Goal: Navigation & Orientation: Find specific page/section

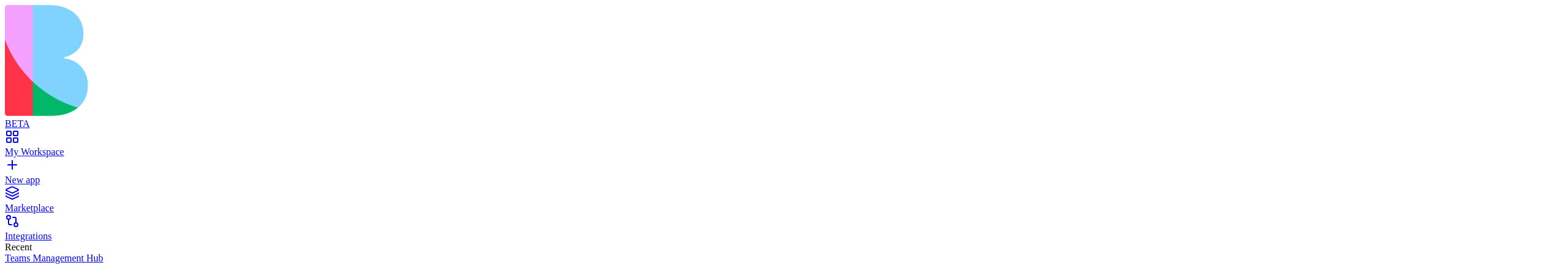
click at [53, 203] on div "Marketplace" at bounding box center [784, 208] width 1558 height 11
click at [64, 147] on div "My Workspace" at bounding box center [784, 152] width 1558 height 11
click at [64, 231] on div "Integrations" at bounding box center [784, 237] width 1558 height 11
